Goal: Transaction & Acquisition: Purchase product/service

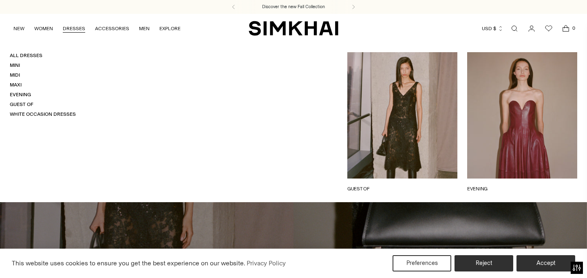
click at [71, 29] on link "DRESSES" at bounding box center [74, 29] width 22 height 18
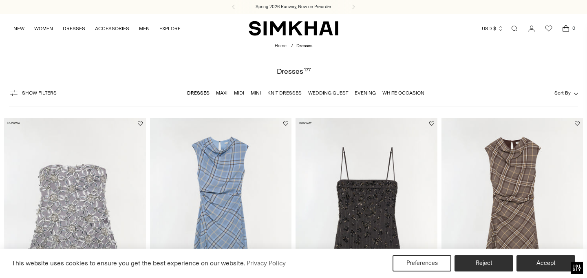
click at [23, 93] on span "Show Filters" at bounding box center [39, 93] width 35 height 6
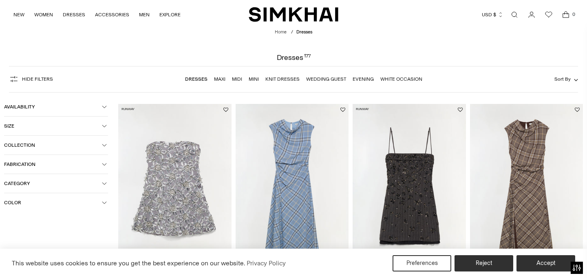
scroll to position [18, 0]
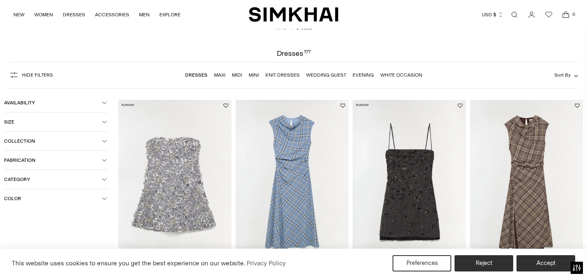
click at [59, 181] on span "Category" at bounding box center [53, 180] width 98 height 6
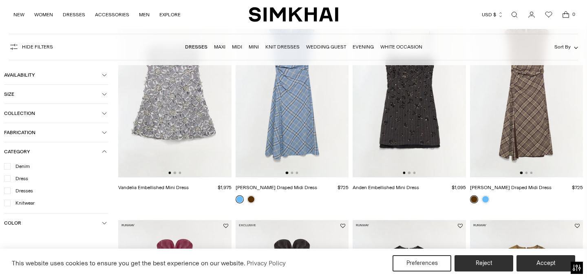
click at [220, 48] on link "Maxi" at bounding box center [219, 47] width 11 height 6
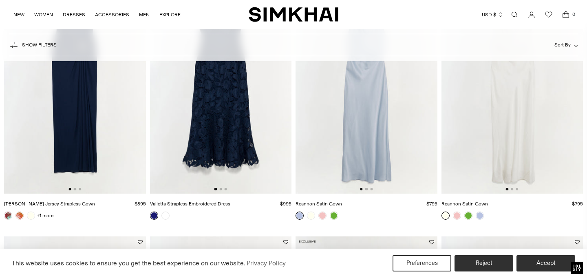
scroll to position [335, 0]
